Goal: Information Seeking & Learning: Learn about a topic

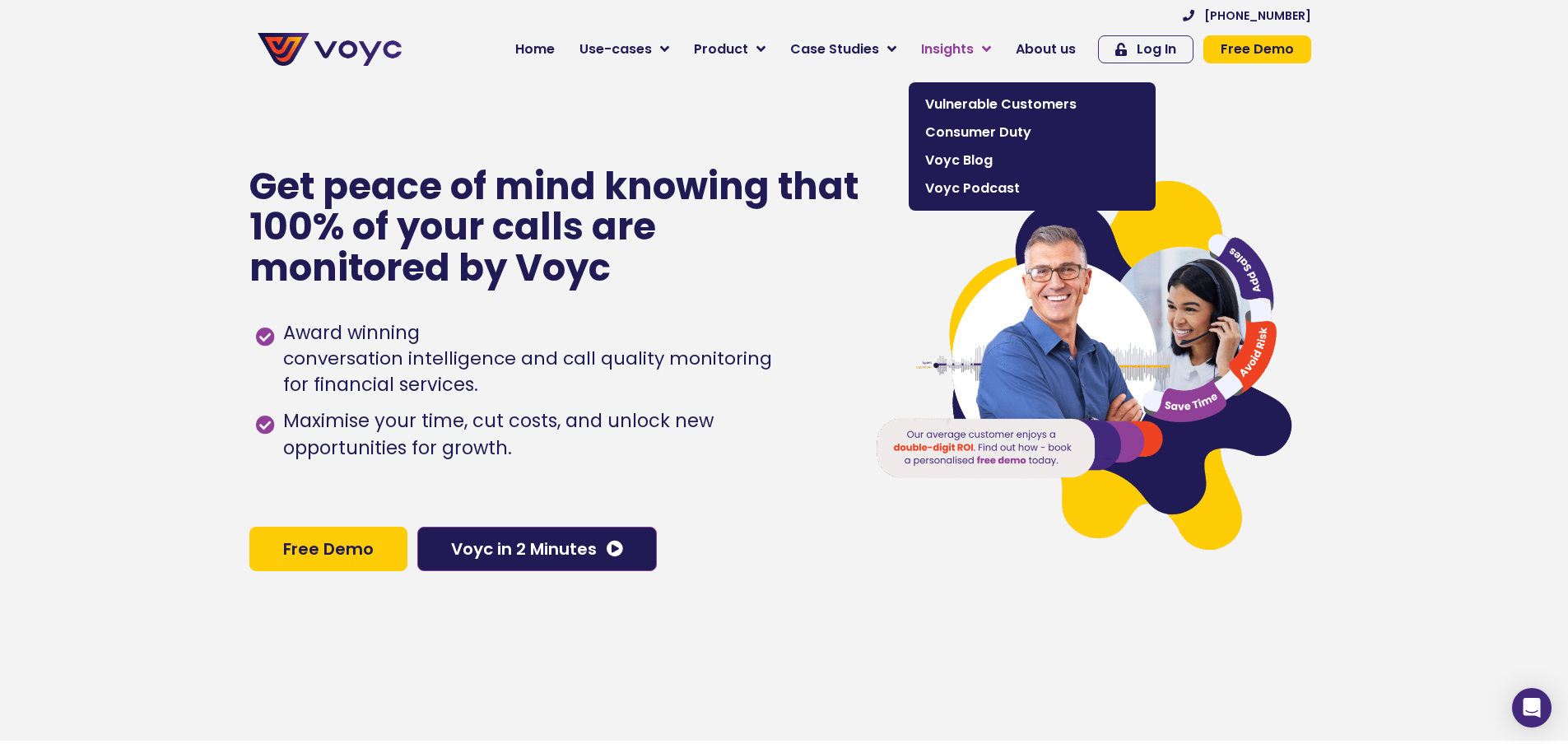
click at [966, 50] on span "Insights" at bounding box center [947, 48] width 52 height 20
click at [947, 47] on span "Insights" at bounding box center [947, 48] width 52 height 20
click at [991, 46] on icon at bounding box center [986, 49] width 9 height 15
click at [988, 103] on span "Vulnerable Customers" at bounding box center [1032, 103] width 214 height 20
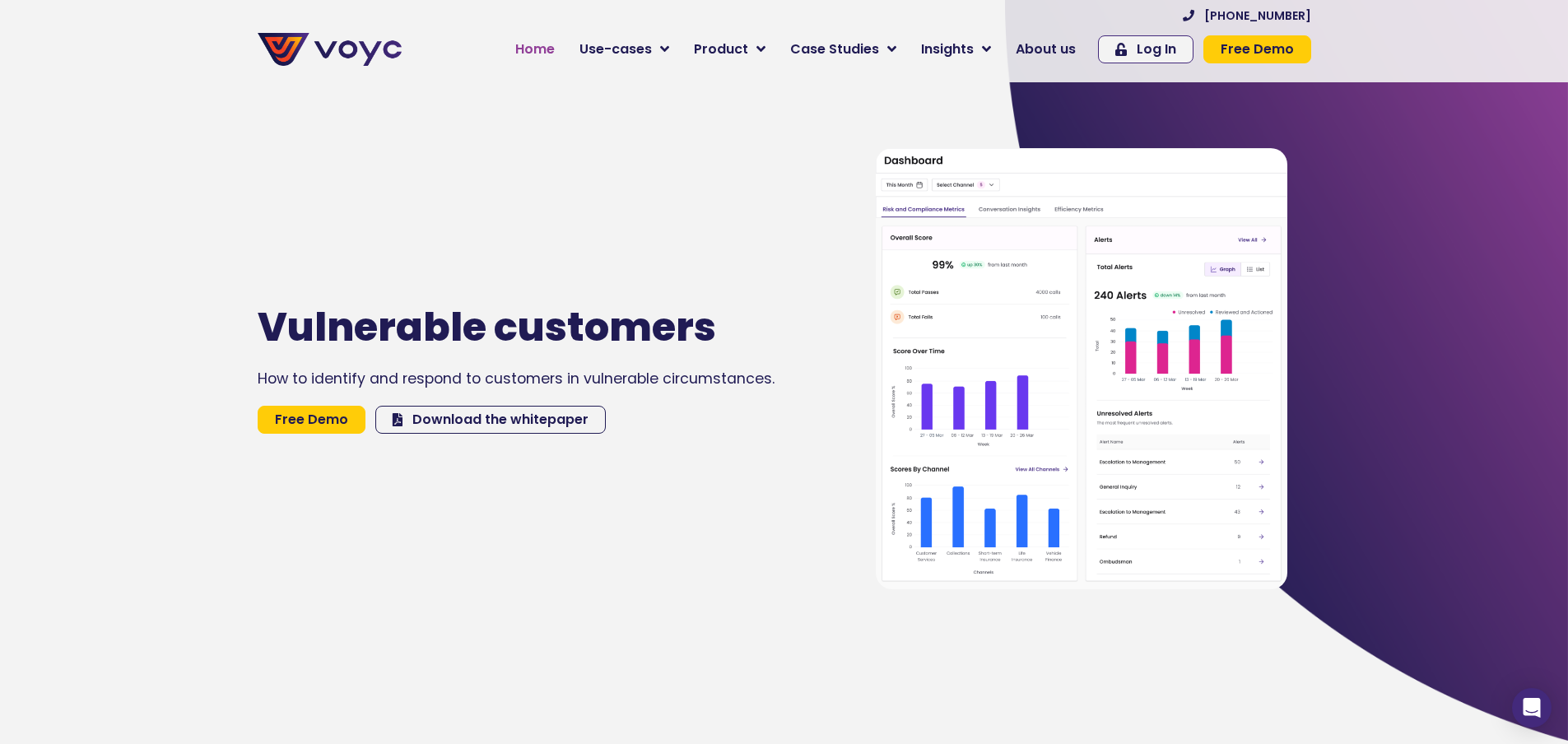
click at [550, 54] on span "Home" at bounding box center [534, 48] width 39 height 20
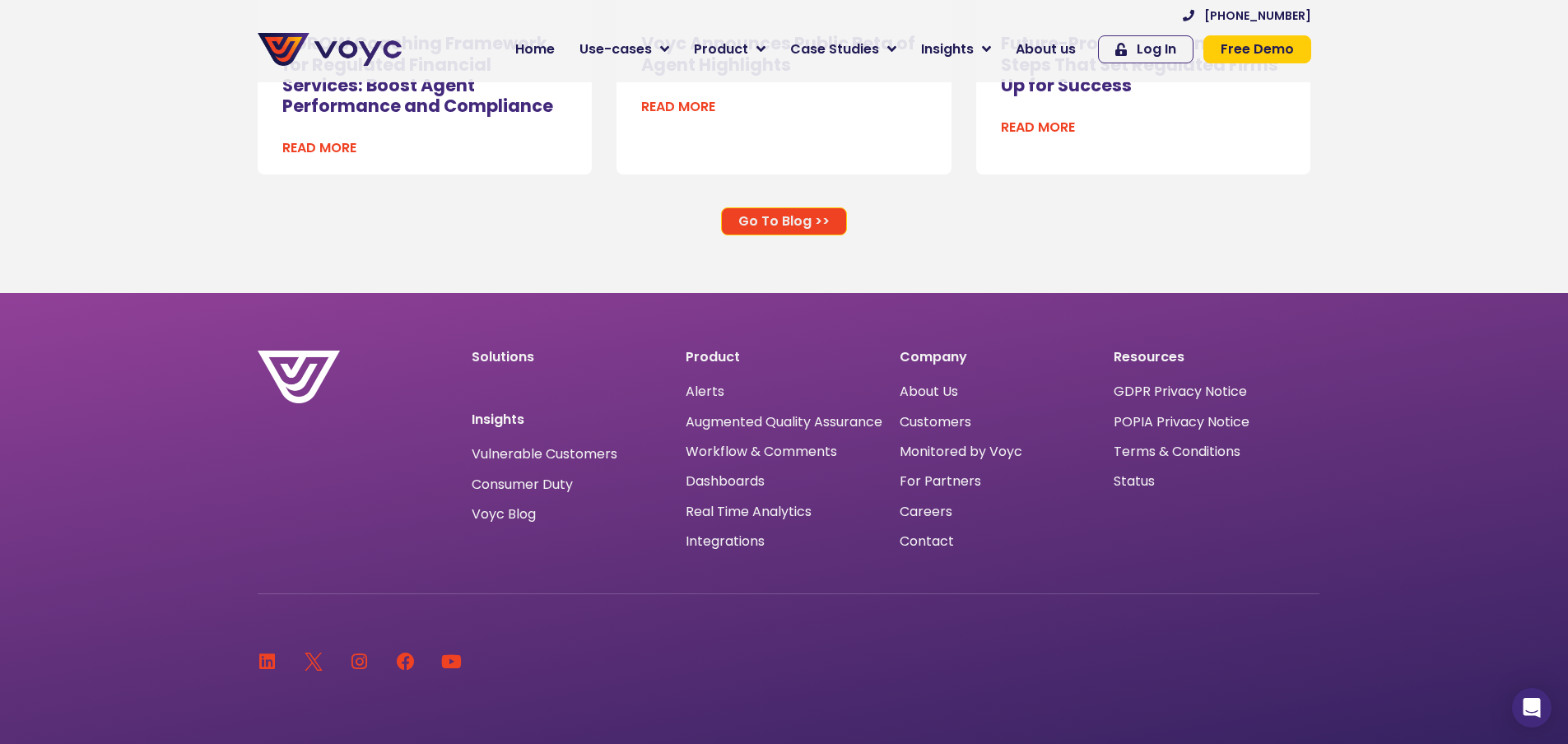
scroll to position [10857, 0]
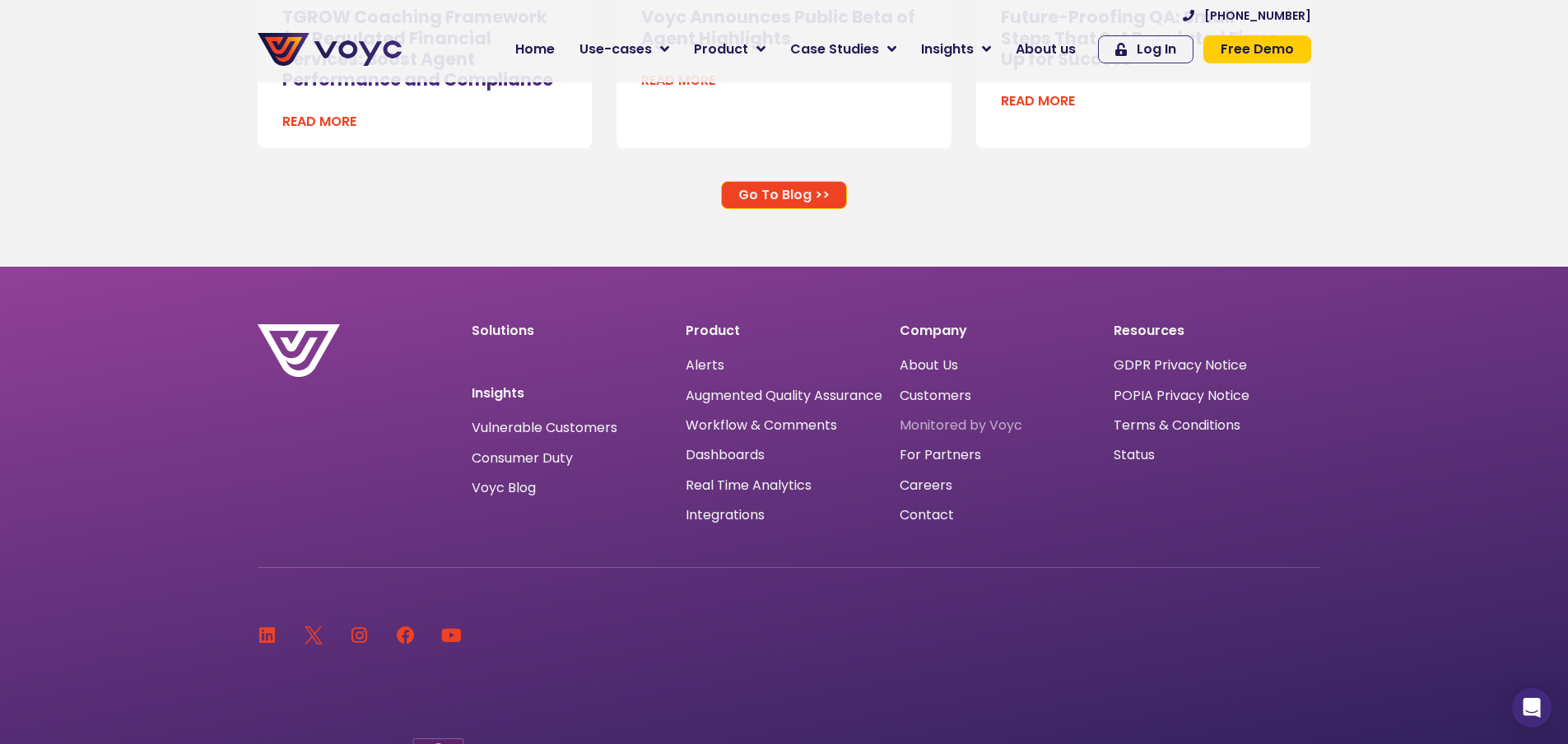
click at [963, 425] on span "Monitored by Voyc" at bounding box center [960, 425] width 122 height 0
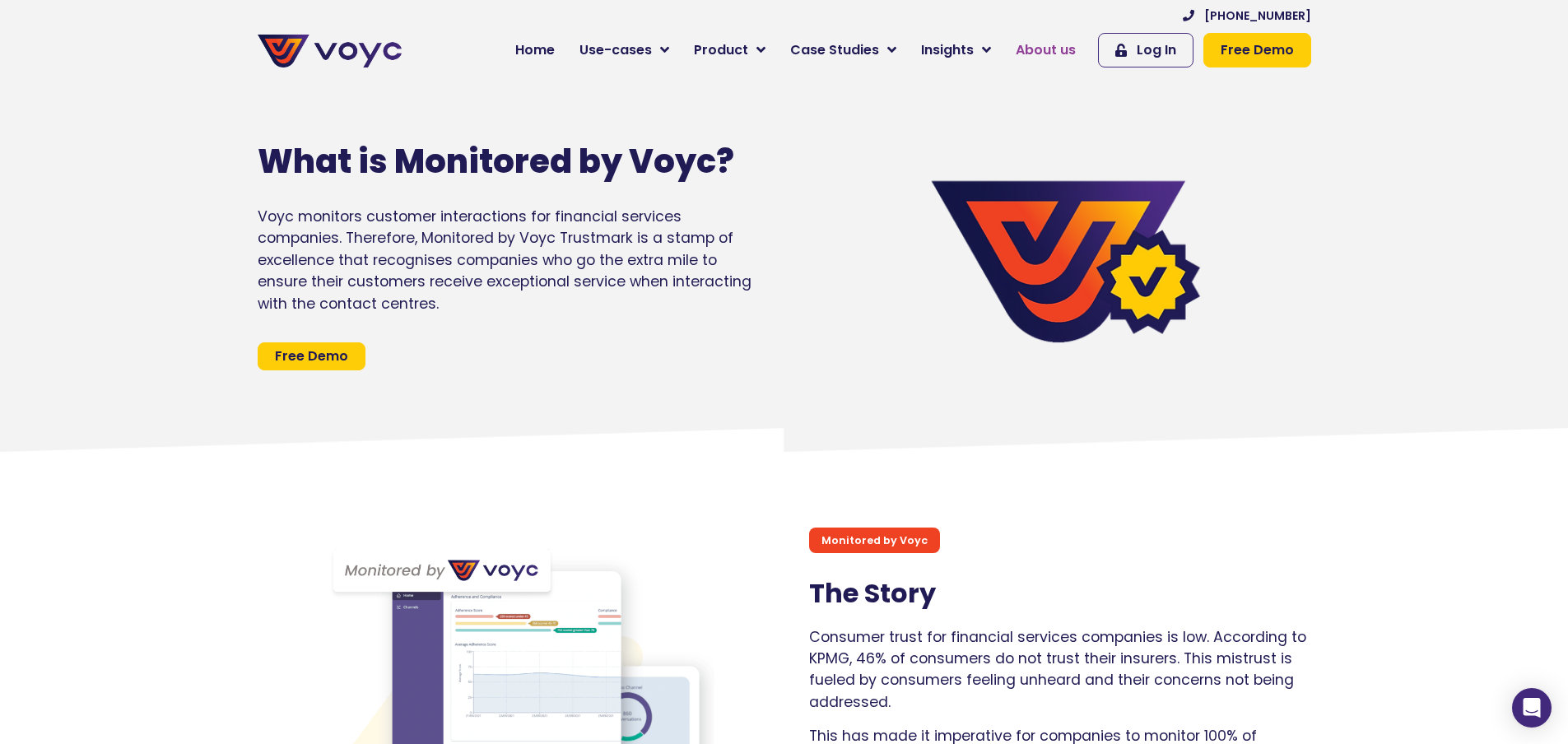
click at [1055, 51] on span "About us" at bounding box center [1046, 49] width 60 height 20
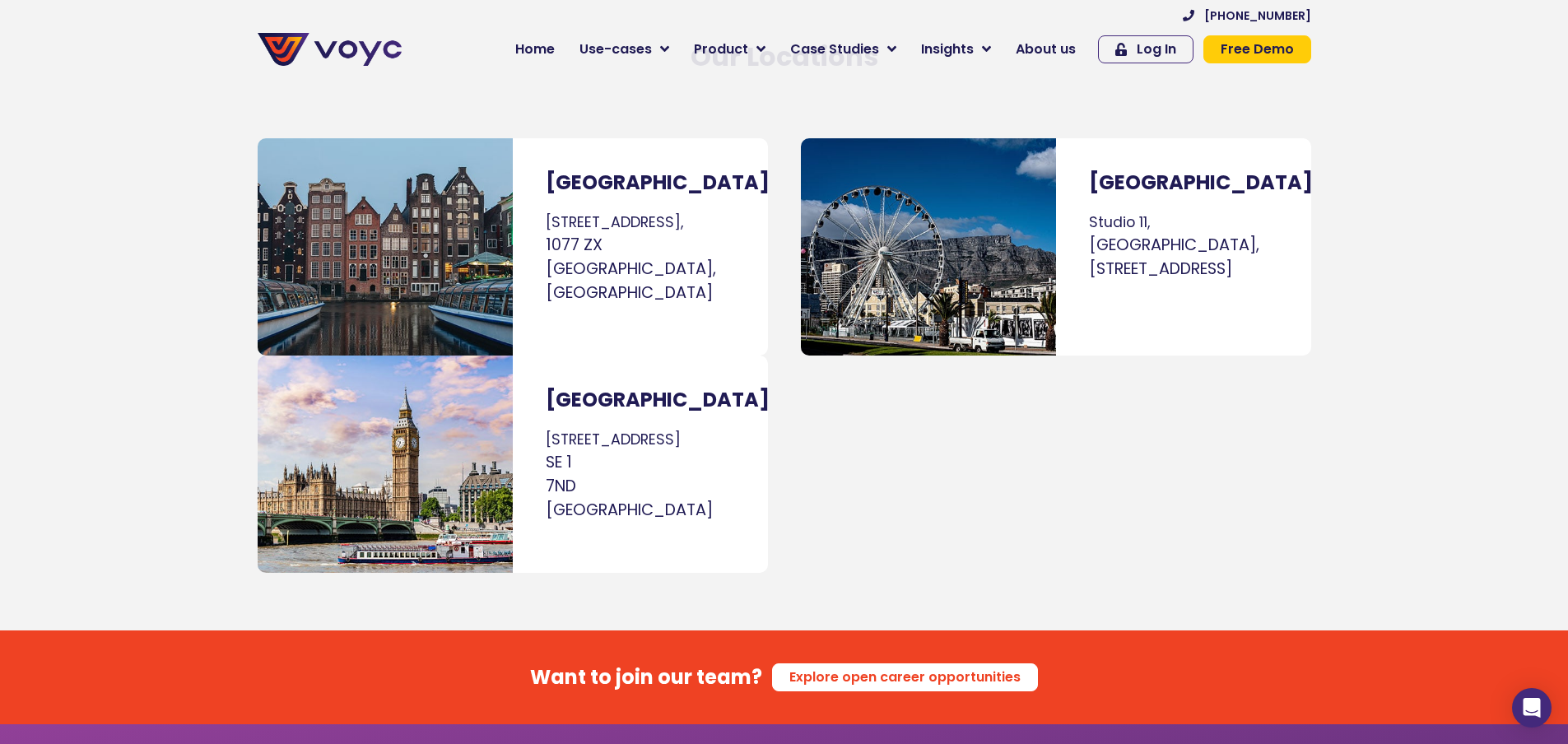
scroll to position [10611, 0]
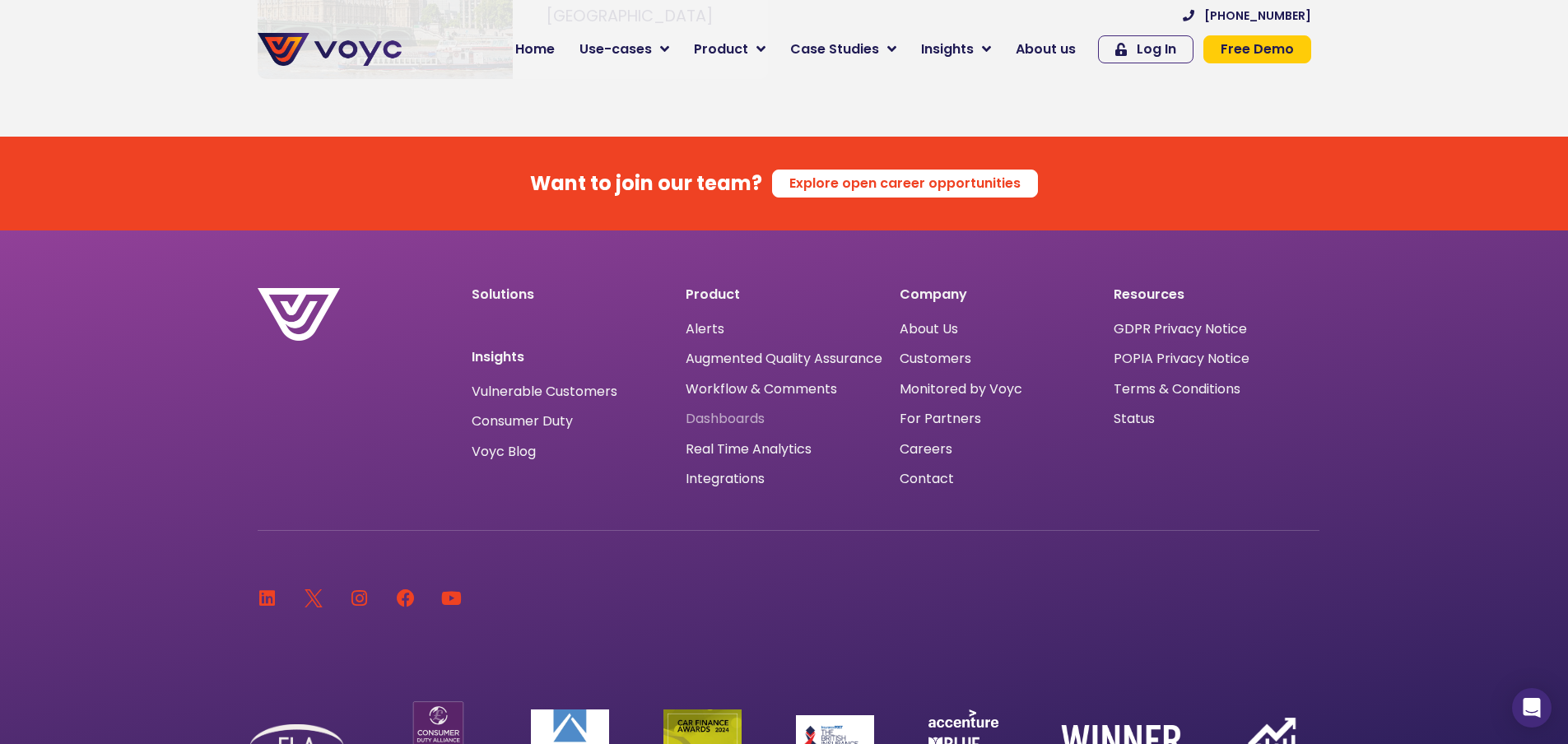
click at [736, 419] on span "Dashboards" at bounding box center [725, 419] width 79 height 0
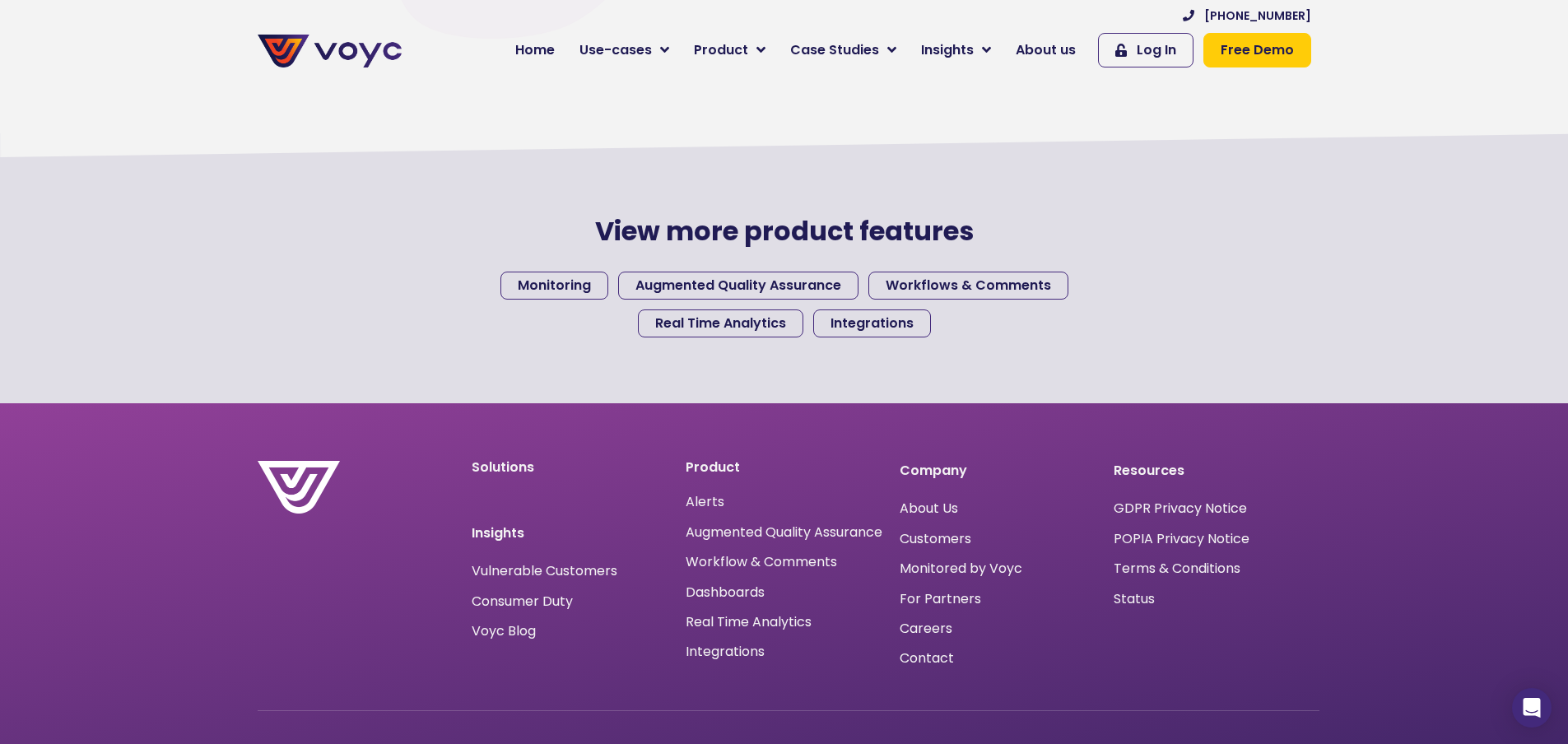
scroll to position [2221, 0]
